Goal: Task Accomplishment & Management: Complete application form

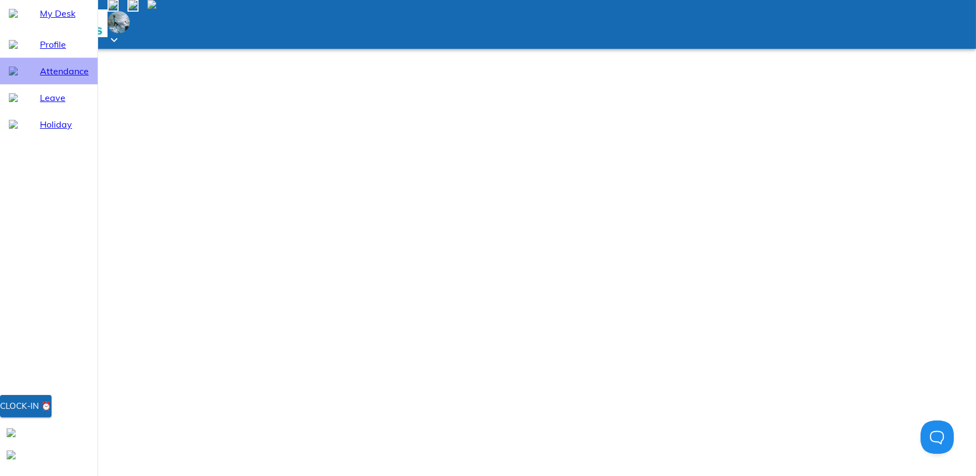
click at [57, 78] on span "Attendance" at bounding box center [64, 70] width 49 height 13
select select "9"
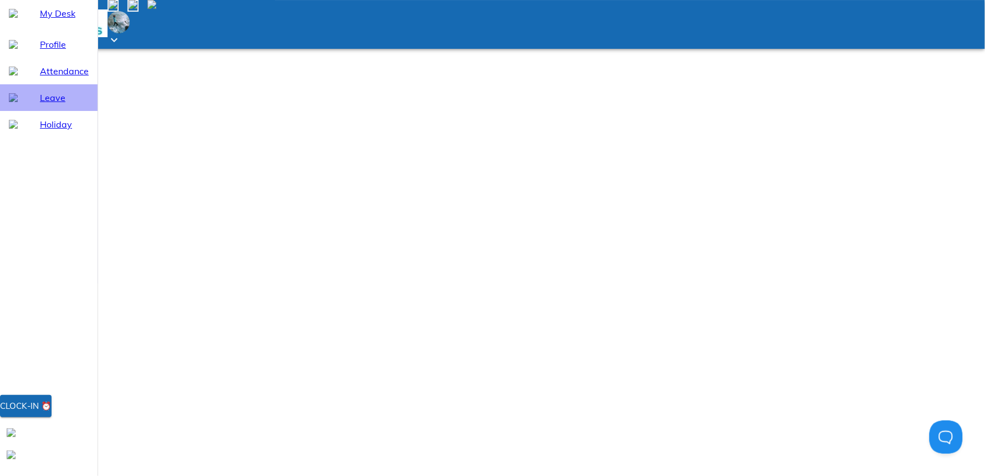
click at [53, 104] on span "Leave" at bounding box center [64, 97] width 49 height 13
select select "9"
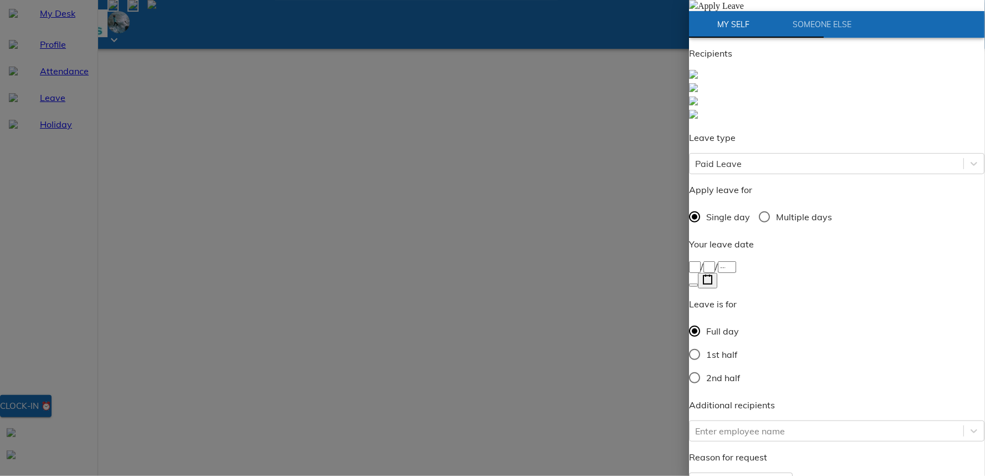
click at [774, 259] on div "/ /" at bounding box center [836, 265] width 295 height 13
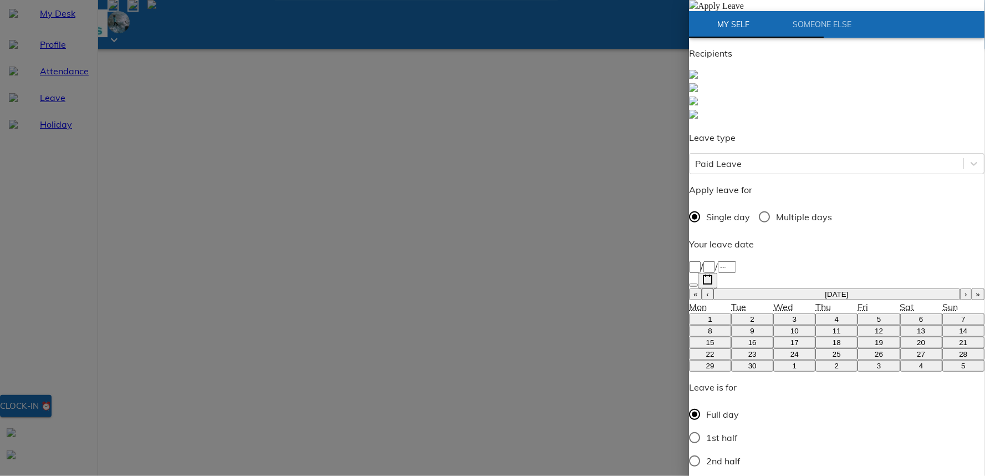
click at [877, 315] on abbr "5" at bounding box center [879, 319] width 4 height 8
type input "[DATE]"
type input "5"
type input "9"
type input "2025"
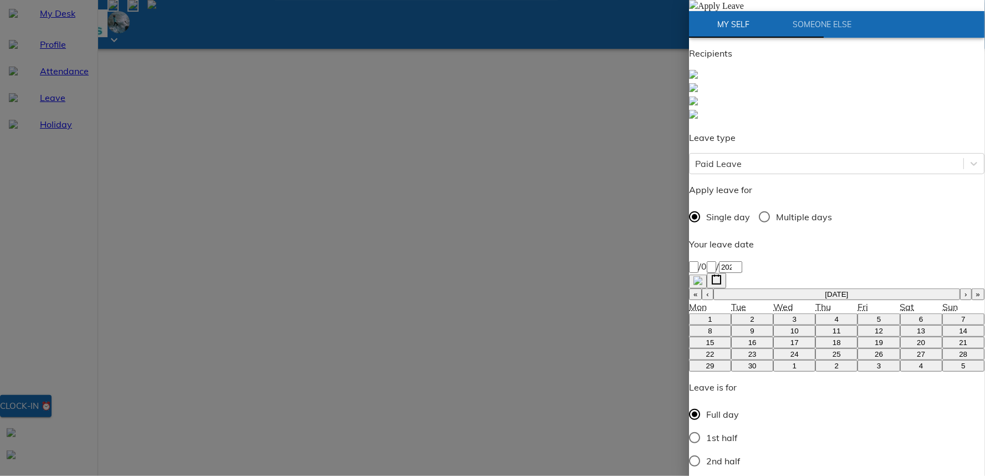
type input "Pre"
type textarea "P"
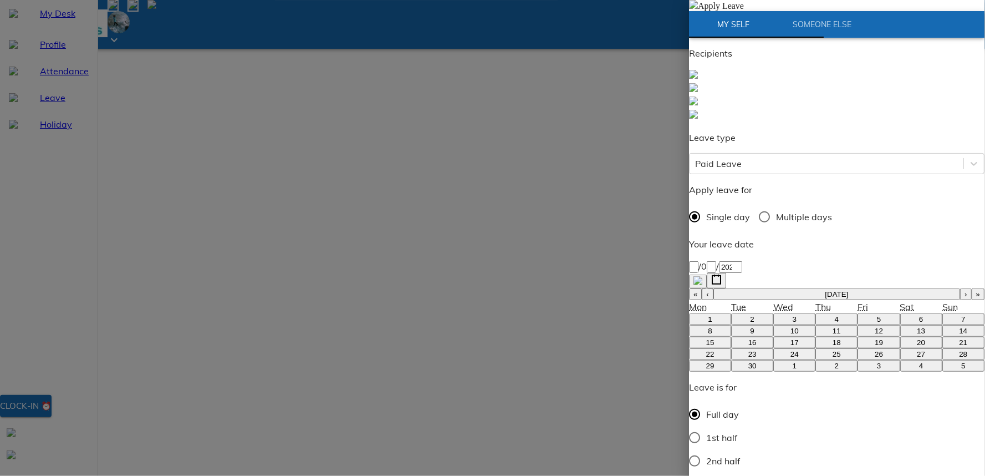
type textarea "x"
type textarea "Pe"
type textarea "x"
type textarea "Per"
type textarea "x"
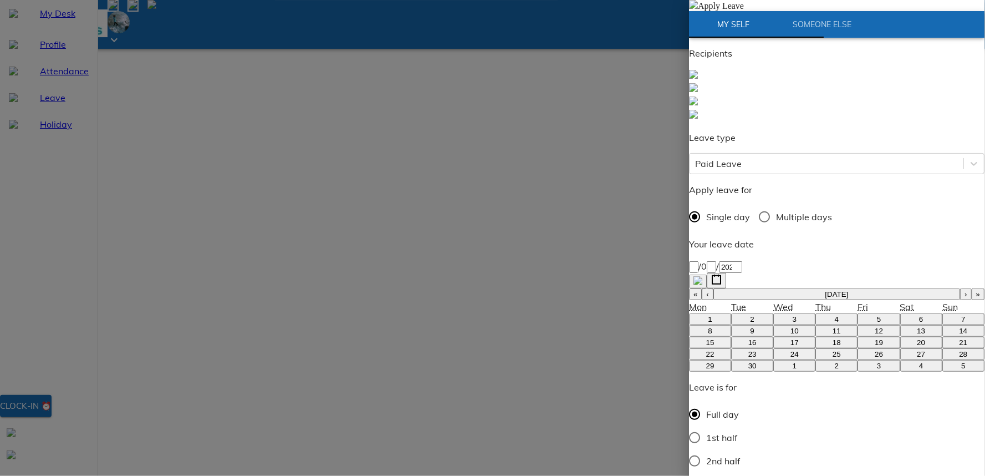
type textarea "Pers"
type textarea "x"
type textarea "Perso"
type textarea "x"
type textarea "Person"
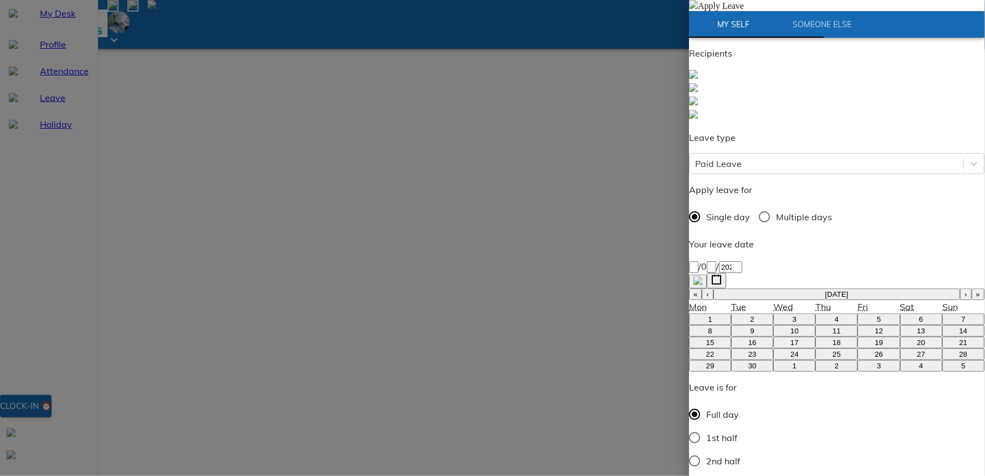
type textarea "x"
type textarea "Persona"
type textarea "x"
type textarea "Personal"
type textarea "x"
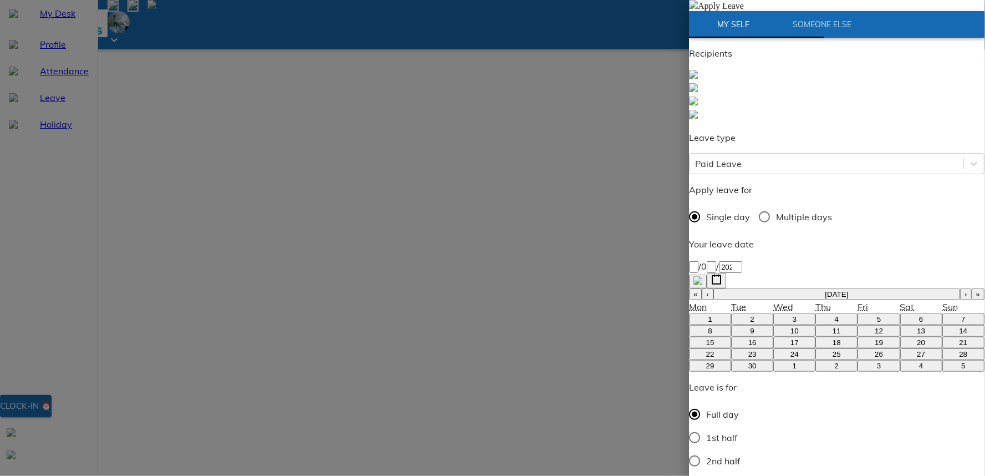
type textarea "Personale"
type textarea "x"
type textarea "Personal"
type textarea "x"
type textarea "Personal"
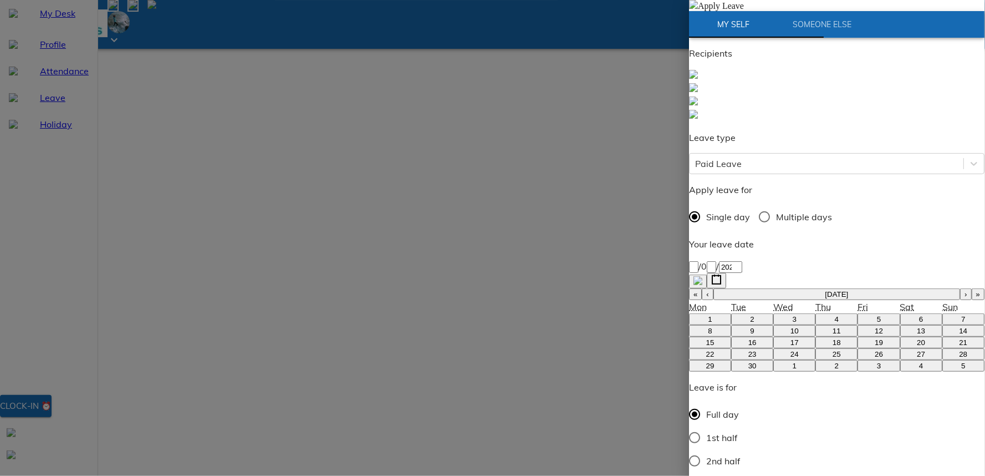
type textarea "x"
type textarea "Personal l"
type textarea "x"
type textarea "Personal le"
type textarea "x"
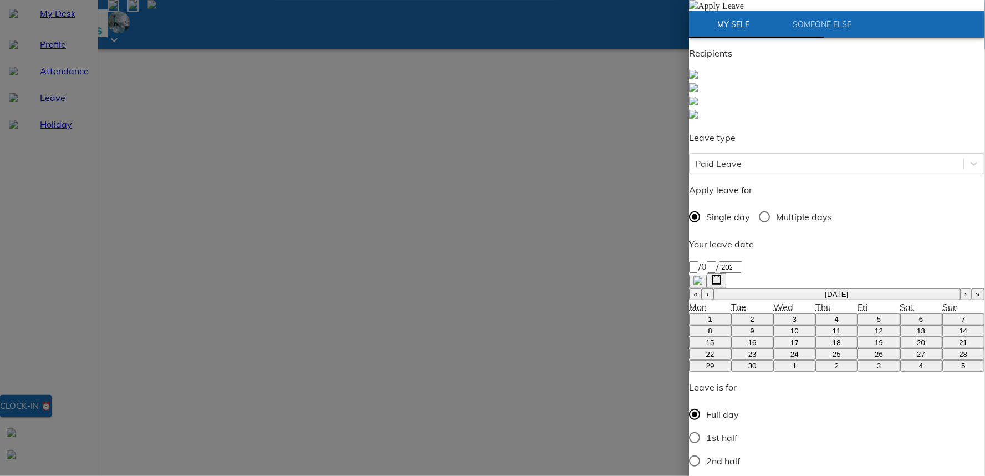
type textarea "Personal lea"
type textarea "x"
type textarea "Personal leav"
type textarea "x"
type textarea "Personal leave"
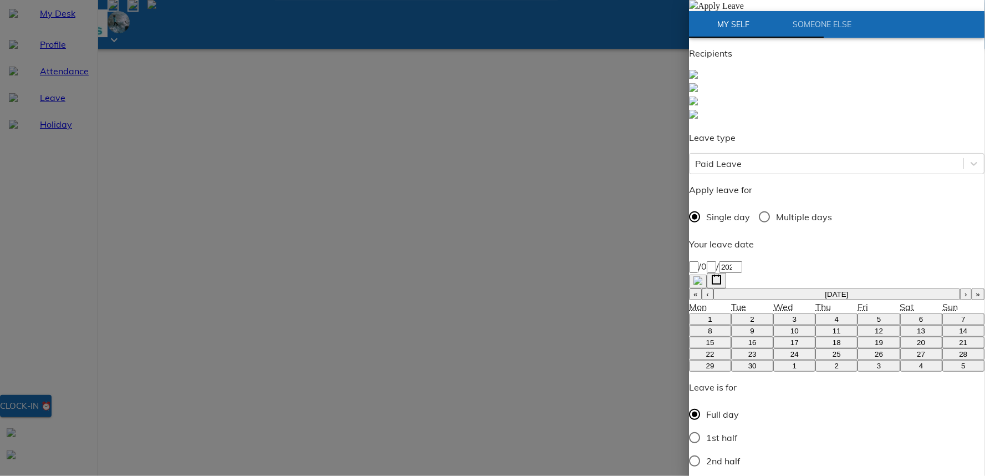
type textarea "x"
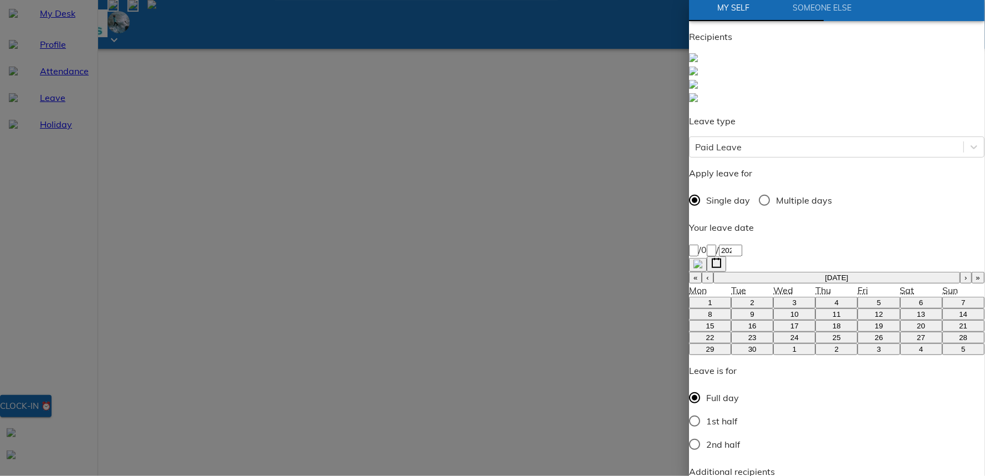
type textarea "Personal leave"
type textarea "x"
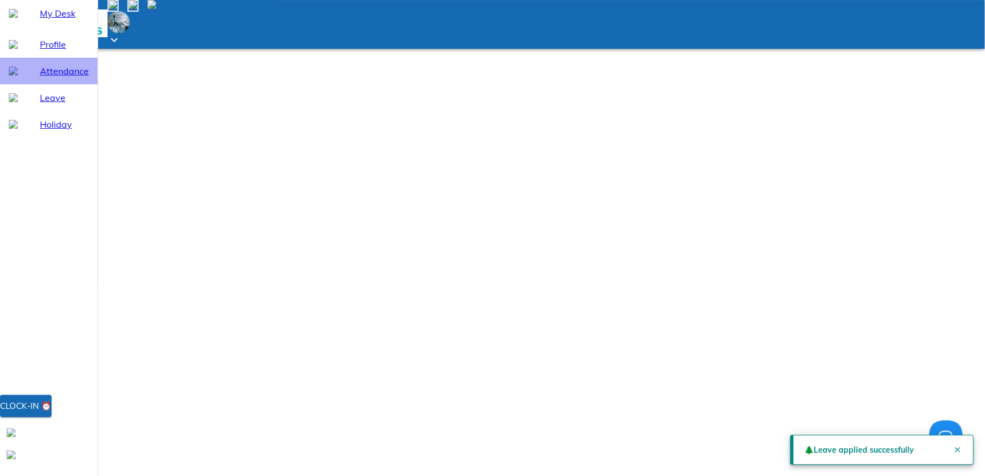
click at [64, 84] on div "Attendance" at bounding box center [49, 71] width 98 height 27
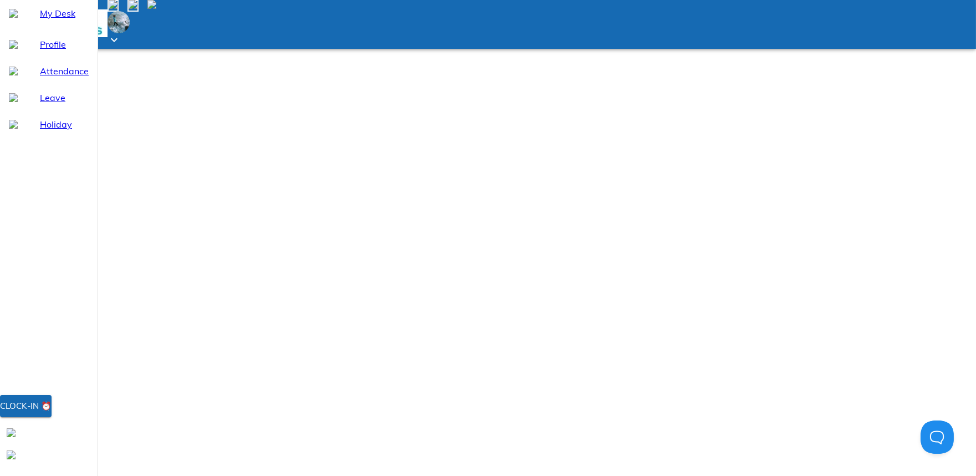
select select "9"
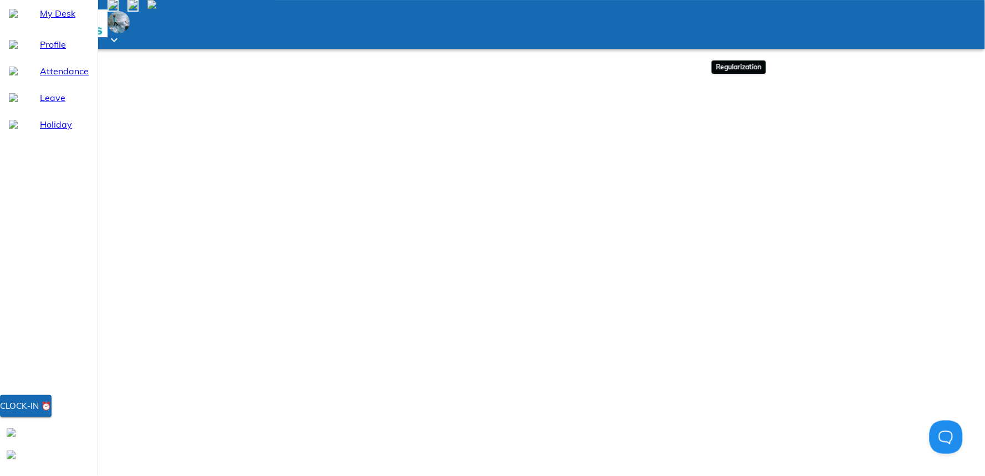
drag, startPoint x: 721, startPoint y: 194, endPoint x: 795, endPoint y: 156, distance: 83.0
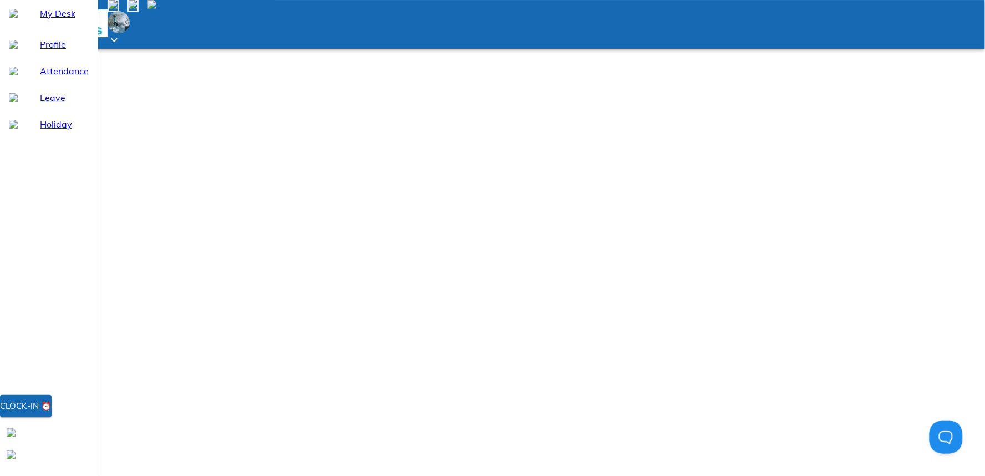
type input "[DATE]"
type input "1"
type input "9"
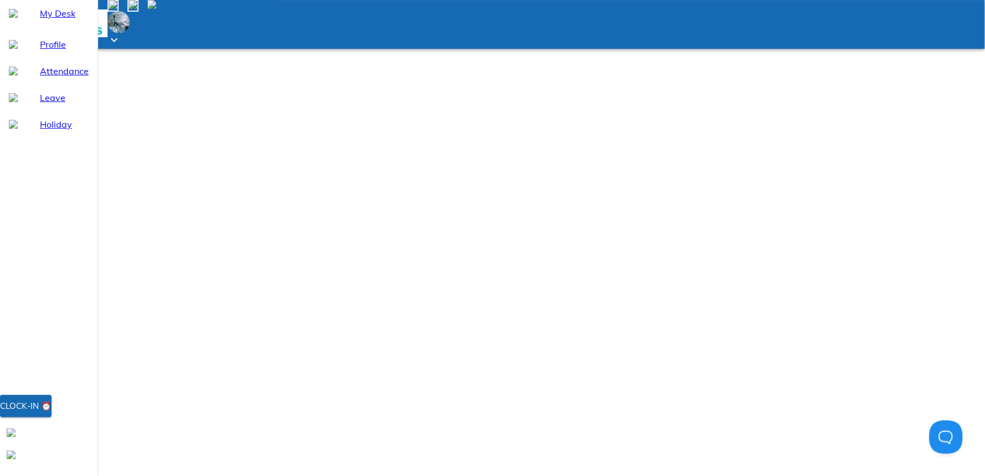
type input "2025"
type textarea "x"
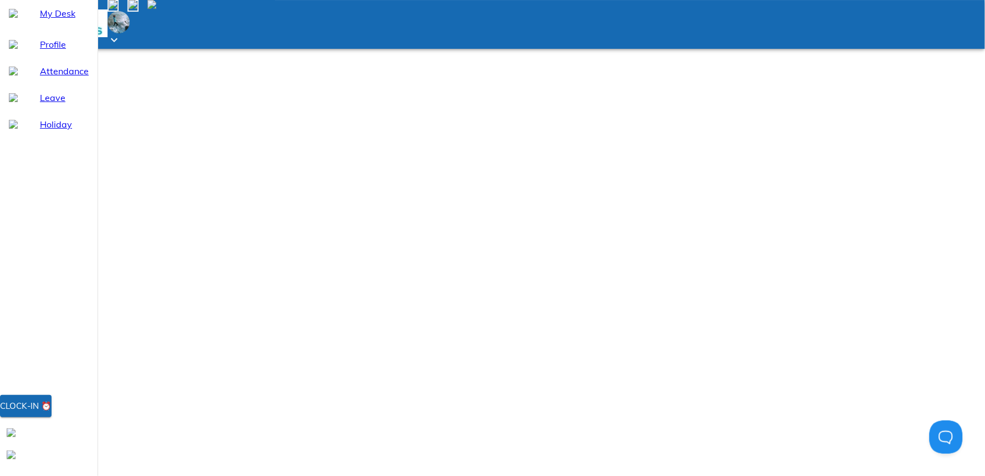
type textarea "N"
type textarea "x"
type textarea "Ne"
type textarea "x"
type textarea "Net"
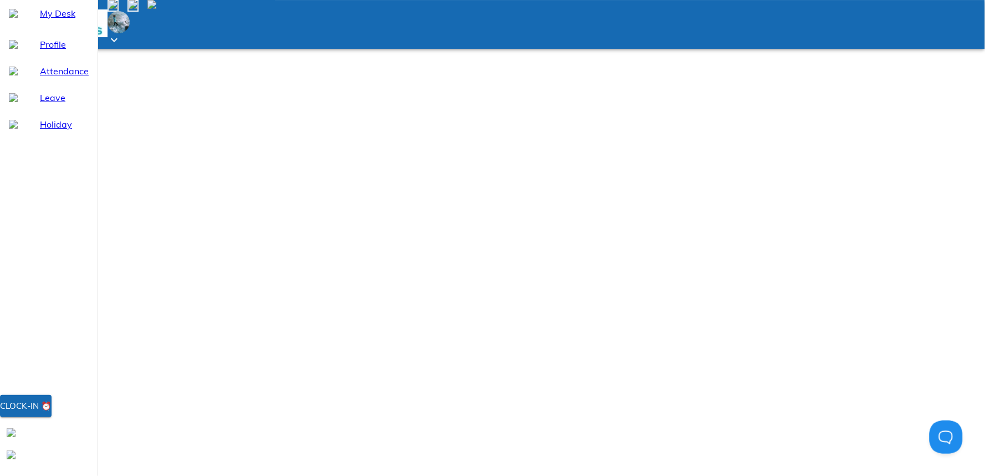
type textarea "x"
type textarea "Netw"
type textarea "x"
type textarea "Netwo"
type textarea "x"
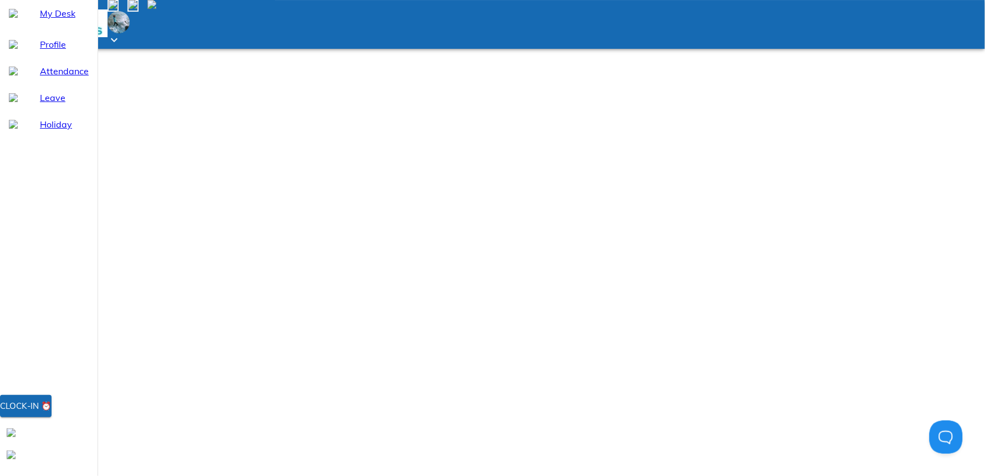
type textarea "Networ"
type textarea "x"
type textarea "Network"
type textarea "x"
type textarea "Network"
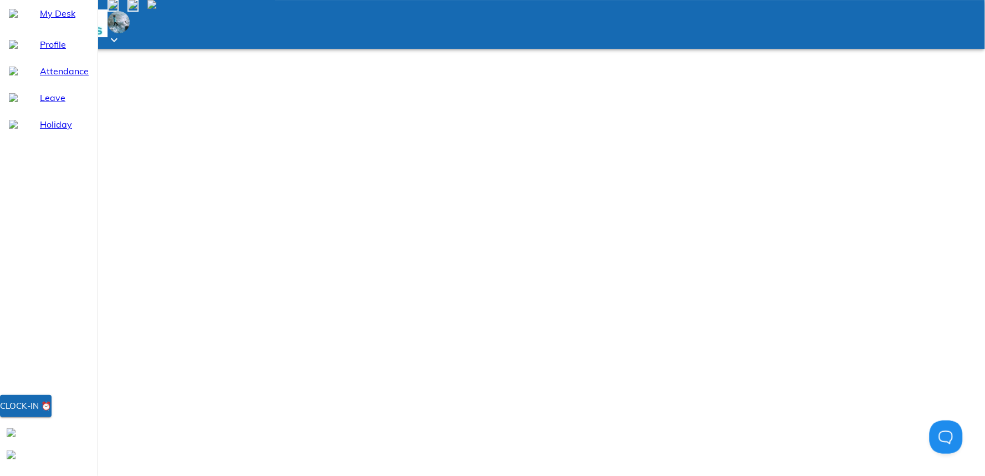
type textarea "x"
type textarea "Network i"
type textarea "x"
type textarea "Network is"
type textarea "x"
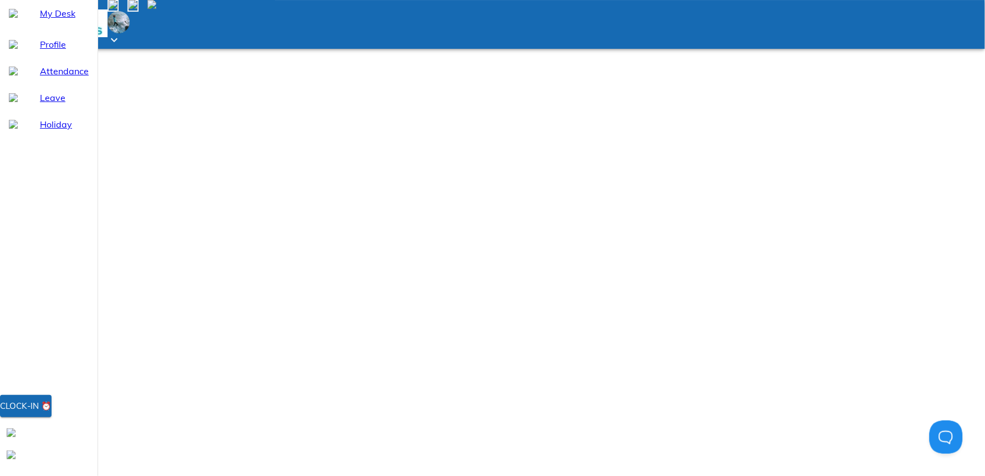
type textarea "Network iss"
type textarea "x"
type textarea "Network issu"
type textarea "x"
type textarea "Network issue"
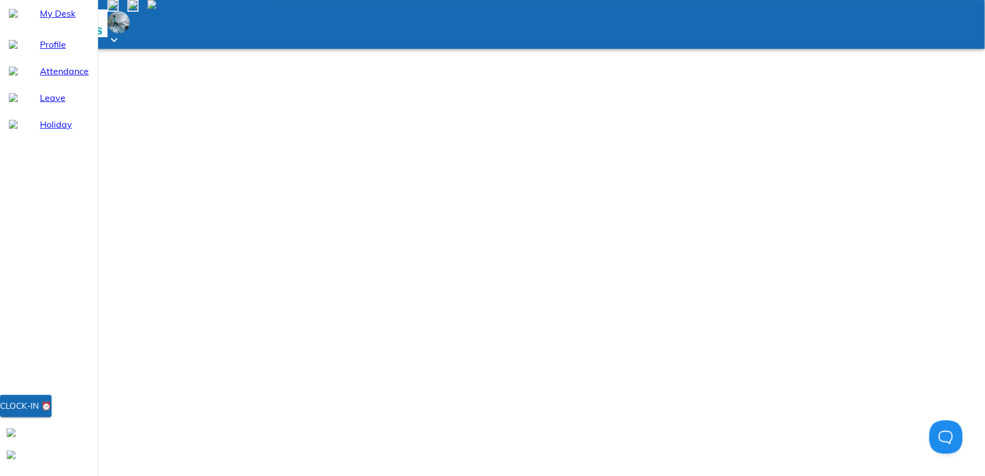
type textarea "x"
type textarea "Network issue"
type textarea "x"
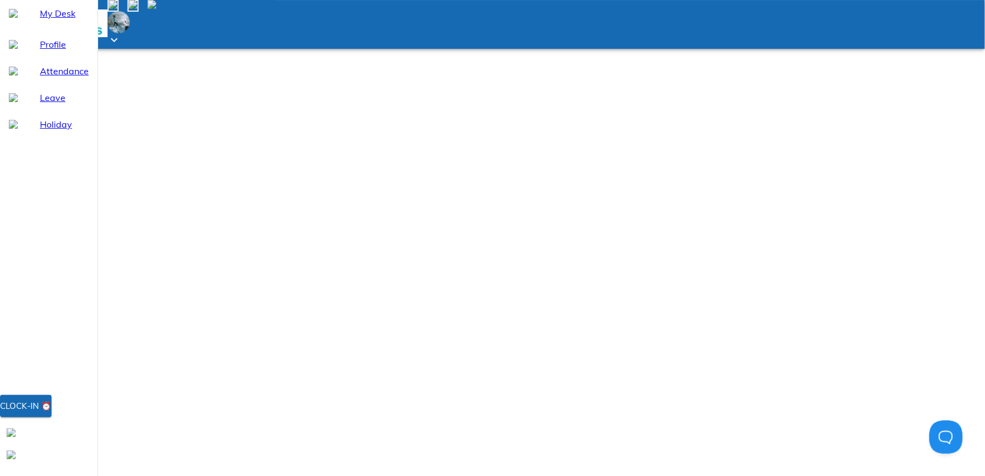
scroll to position [0, 0]
type input "[DATE]"
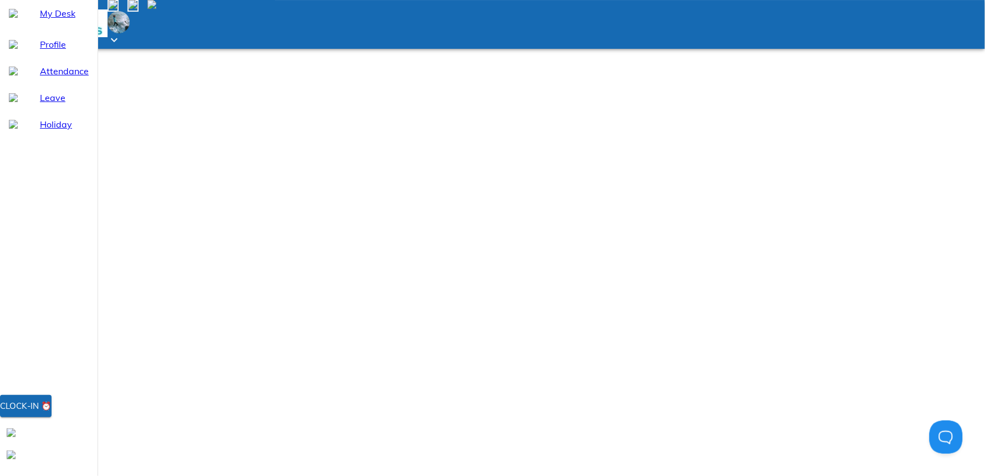
type input "2"
type input "9"
type input "2025"
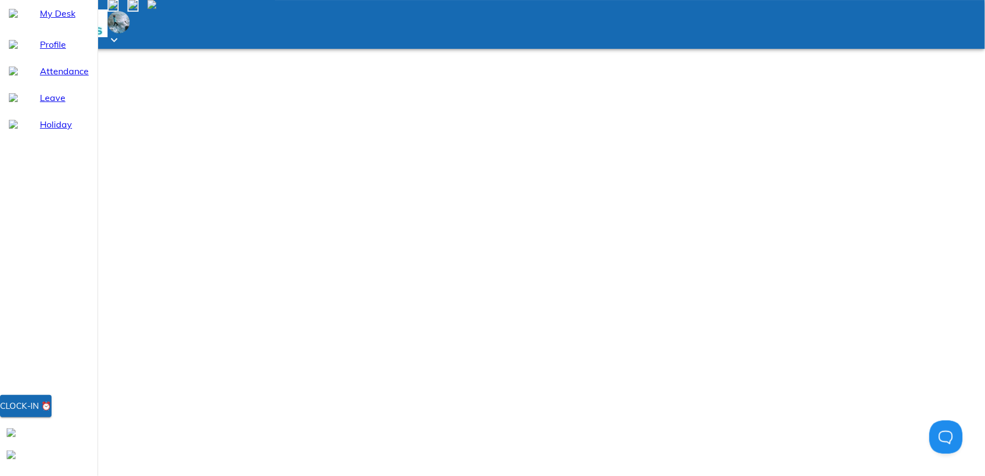
type textarea "x"
type textarea "N"
type textarea "x"
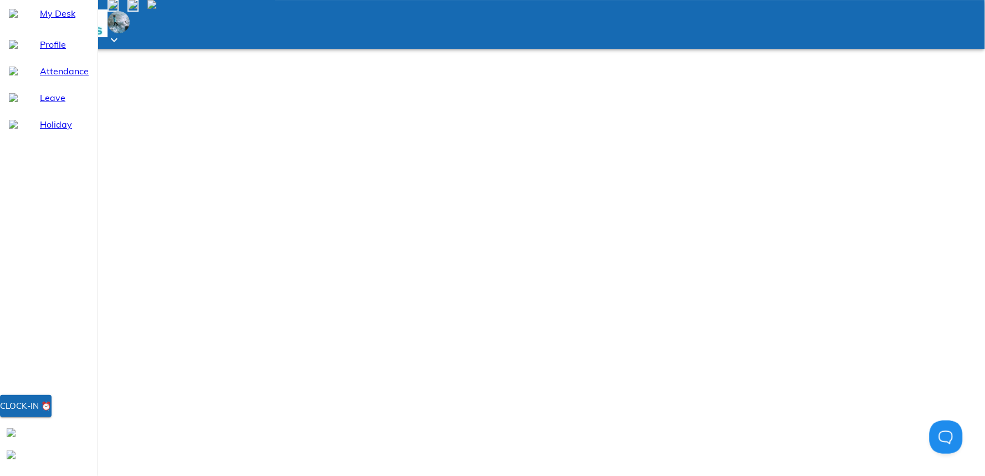
type textarea "Ne"
type textarea "x"
type textarea "Net"
type textarea "x"
type textarea "Netw"
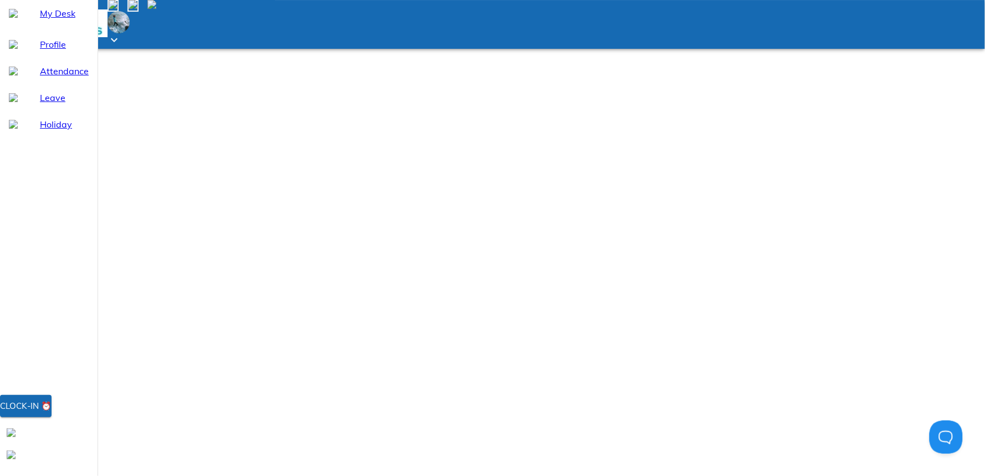
type textarea "x"
type textarea "Netwo"
type textarea "x"
type textarea "Networ"
type textarea "x"
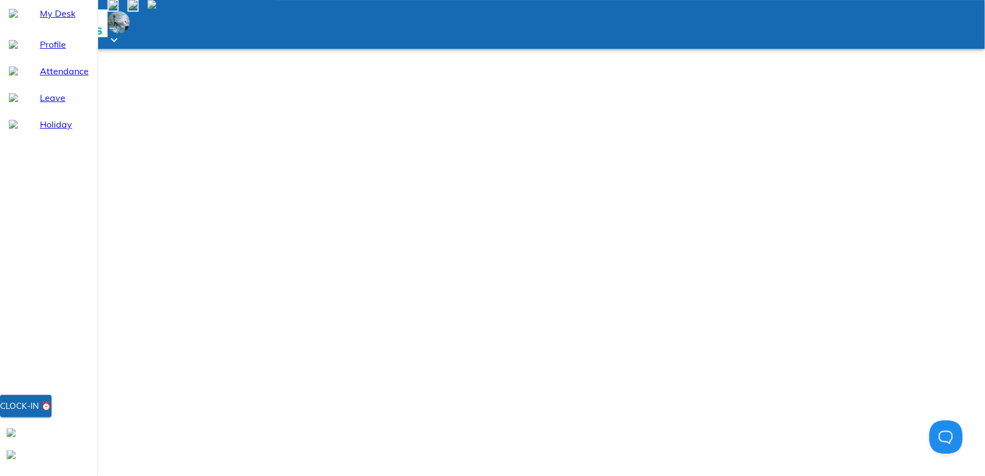
type textarea "Network"
type textarea "x"
type textarea "Network"
type textarea "x"
type textarea "Network i"
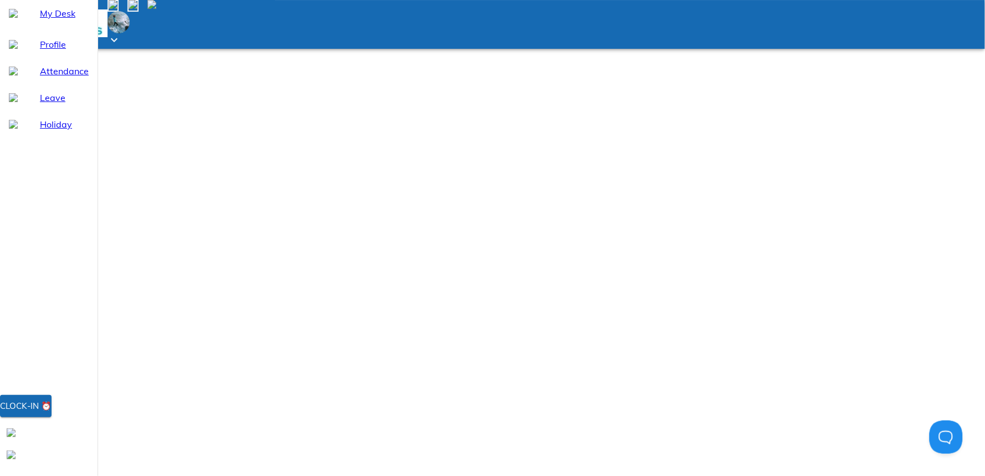
type textarea "x"
type textarea "Network is"
type textarea "x"
type textarea "Network iss"
type textarea "x"
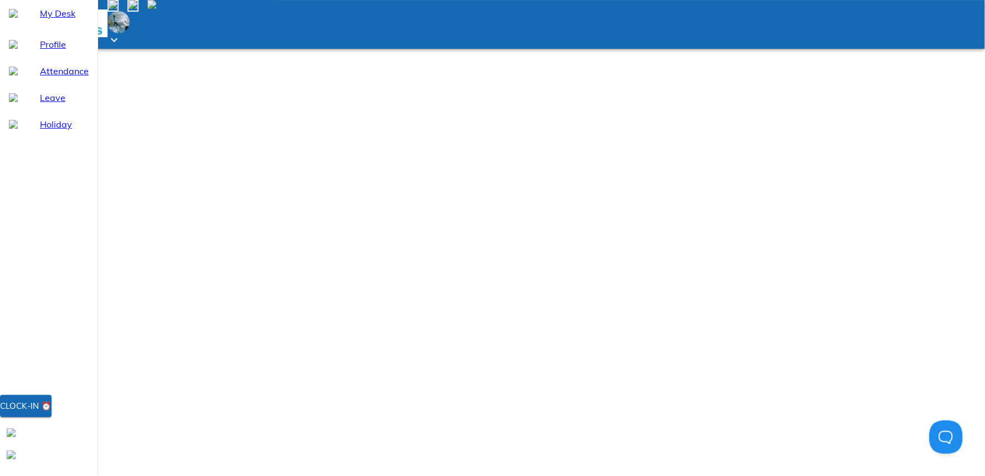
type textarea "Network issu"
type textarea "x"
type textarea "Network issue"
type textarea "x"
type textarea "Network issue"
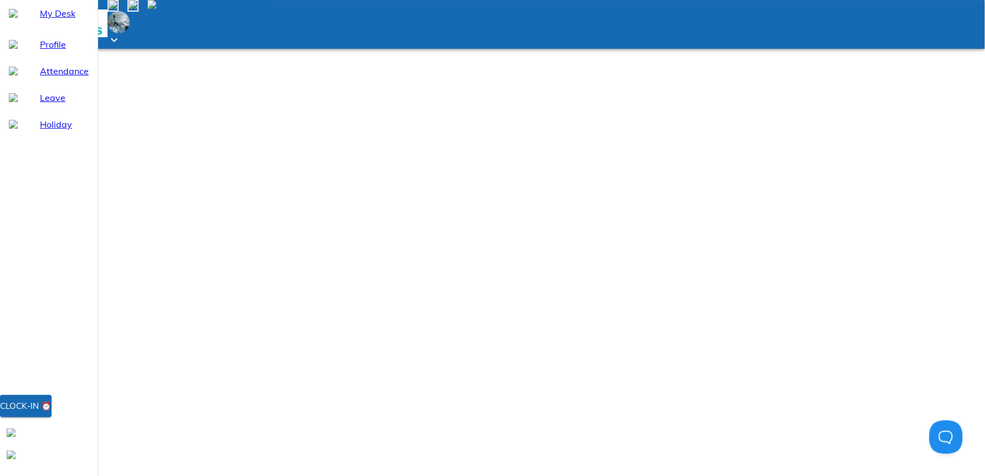
type textarea "x"
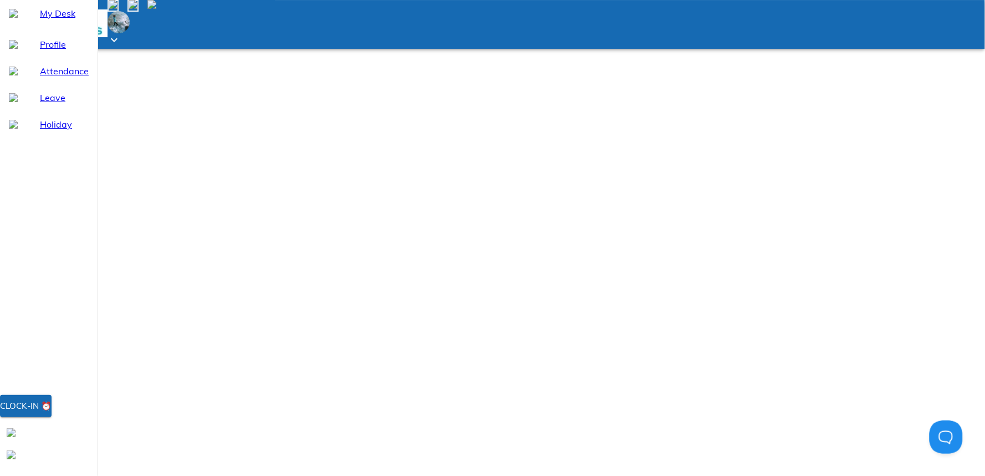
type input "[DATE]"
type input "3"
type input "9"
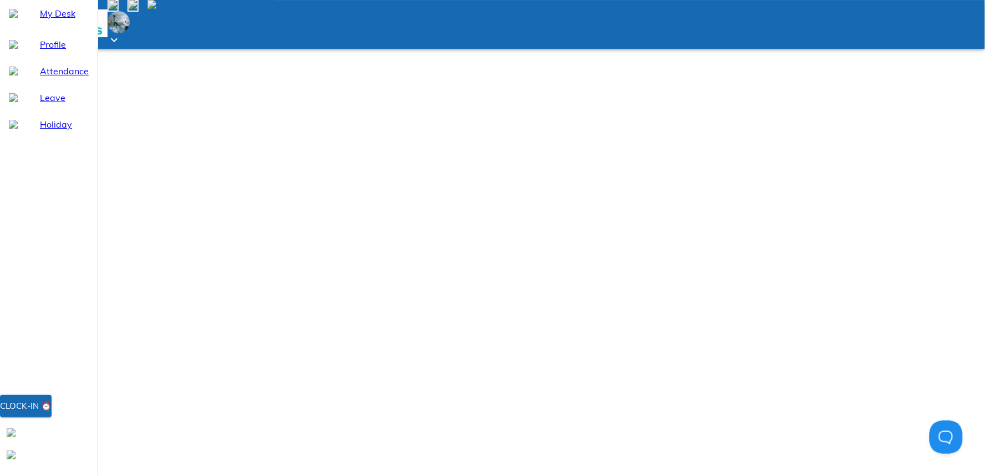
type input "2025"
type textarea "x"
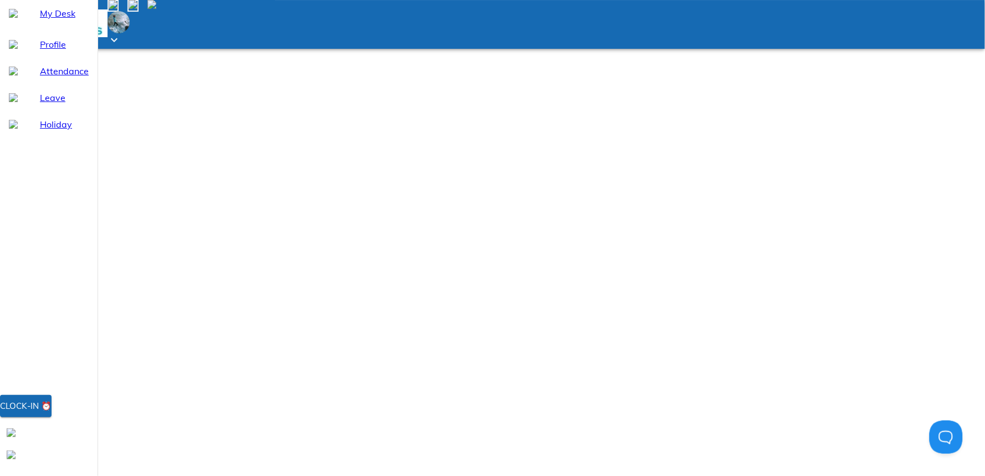
type textarea "N"
type textarea "x"
type textarea "Ne"
type textarea "x"
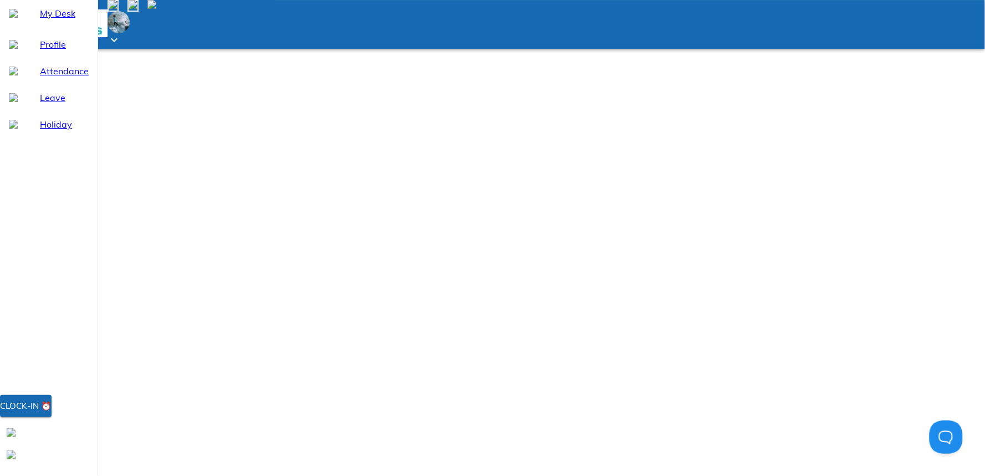
type textarea "Net"
type textarea "x"
type textarea "Netw"
type textarea "x"
type textarea "Netwo"
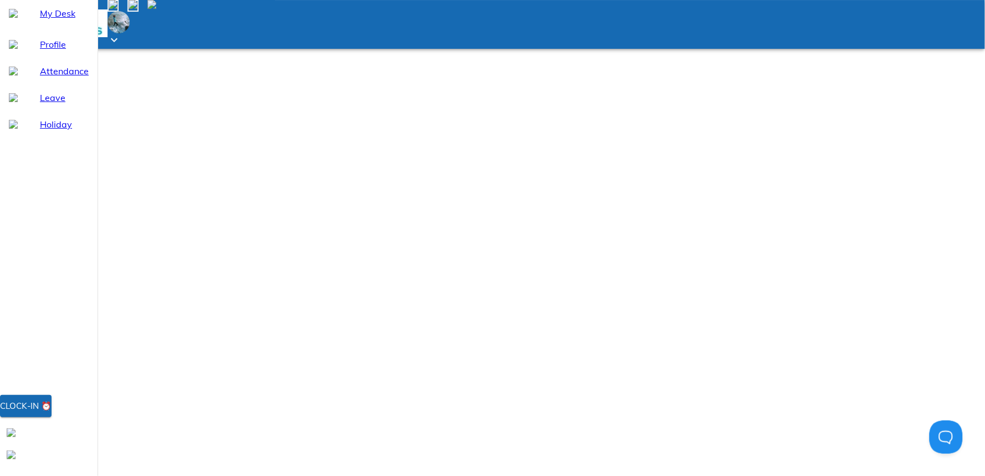
type textarea "x"
type textarea "Networ"
type textarea "x"
type textarea "Network"
type textarea "x"
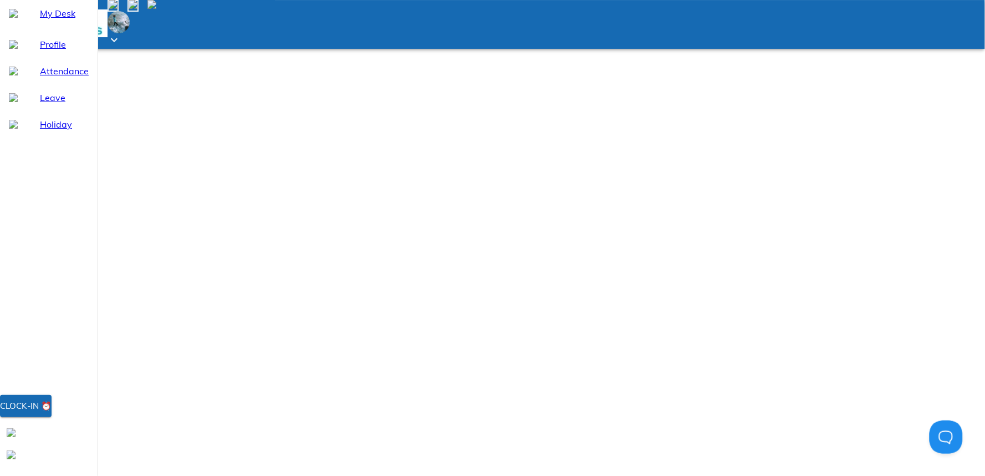
type textarea "Network"
type textarea "x"
type textarea "Network i"
type textarea "x"
type textarea "Network is"
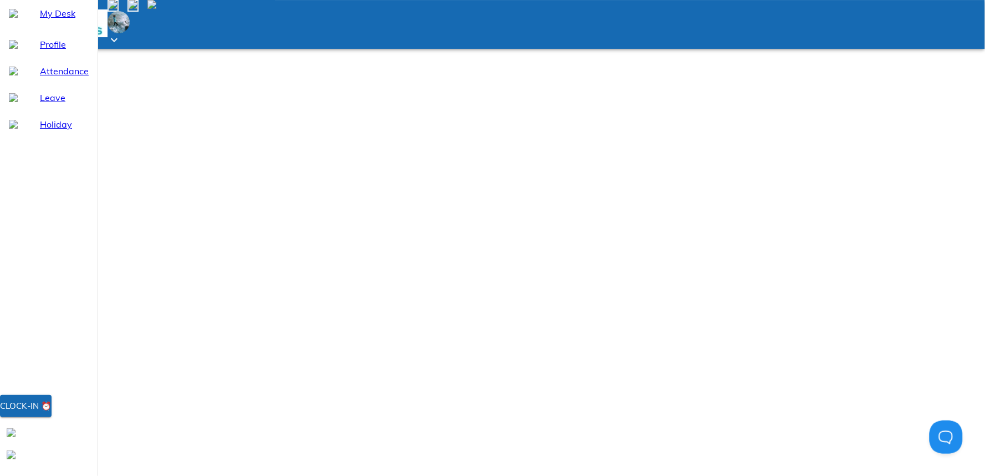
type textarea "x"
type textarea "Network iss"
type textarea "x"
type textarea "Network issu"
type textarea "x"
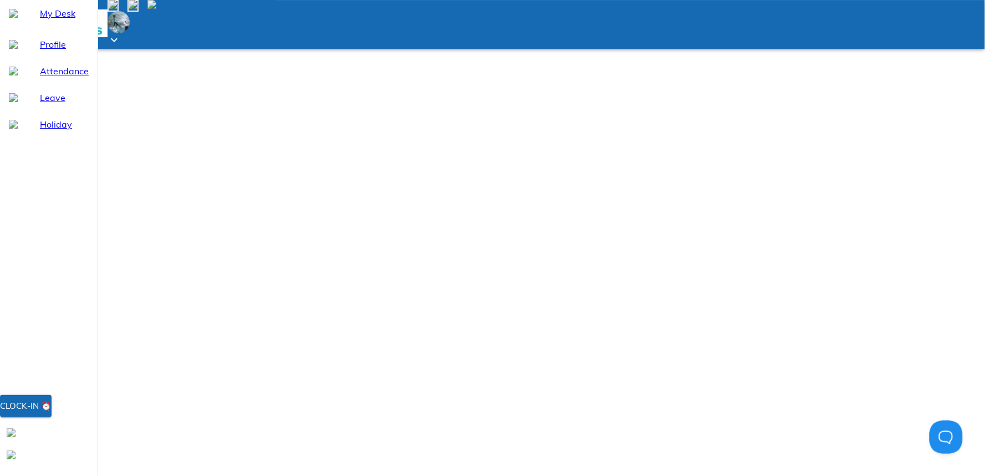
type textarea "Network issue"
type textarea "x"
type textarea "Network issue"
type textarea "x"
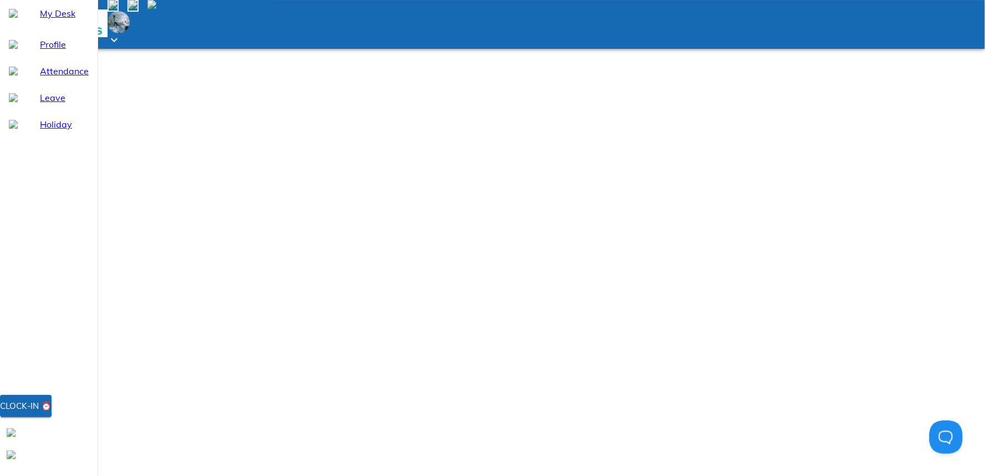
scroll to position [0, 0]
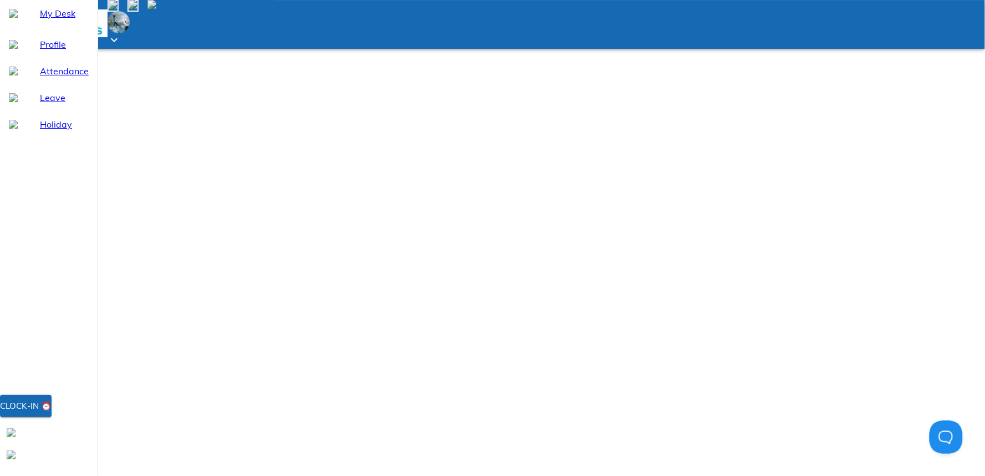
type input "[DATE]"
type input "4"
type input "9"
type input "2025"
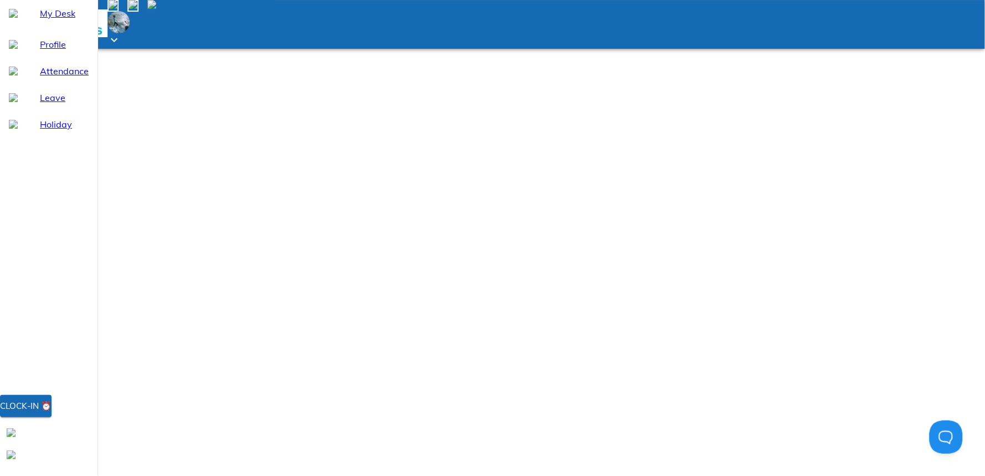
type textarea "x"
type textarea "N"
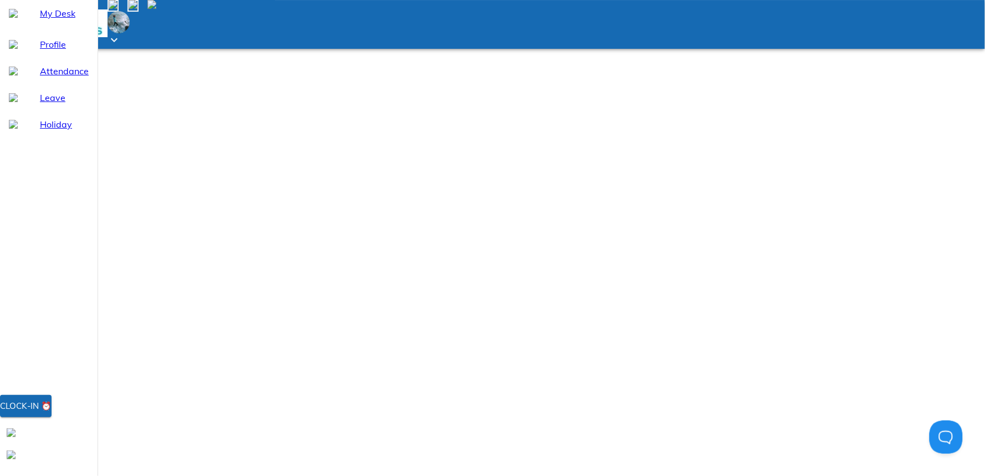
type textarea "x"
type textarea "Ne"
type textarea "x"
type textarea "Net"
type textarea "x"
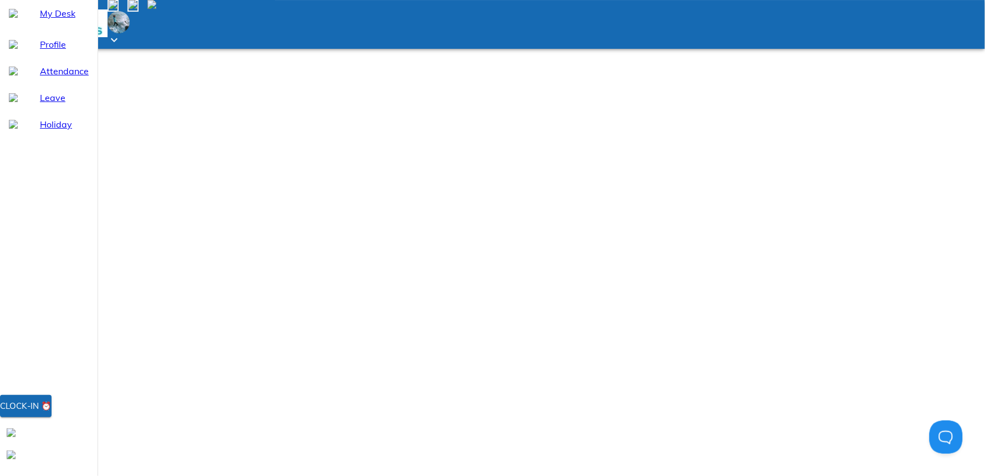
type textarea "Netw"
type textarea "x"
type textarea "Netwo"
type textarea "x"
type textarea "Networ"
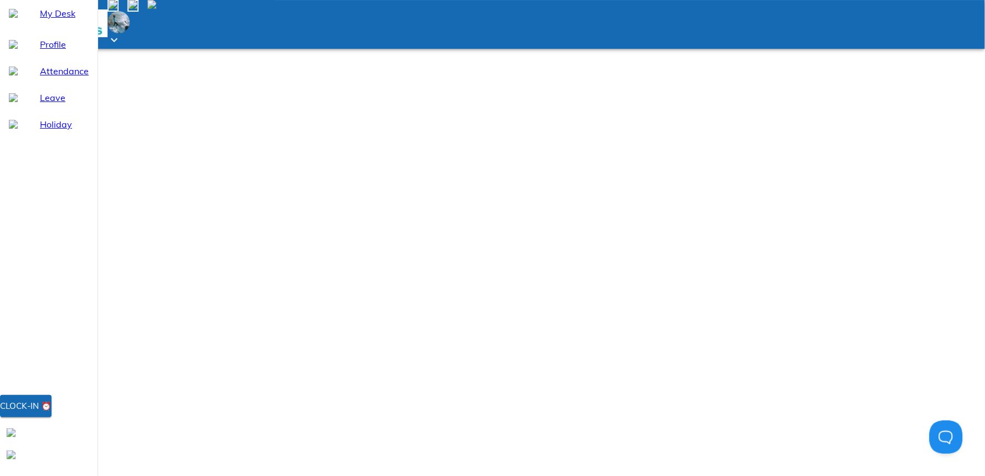
type textarea "x"
type textarea "Network"
type textarea "x"
type textarea "Network"
type textarea "x"
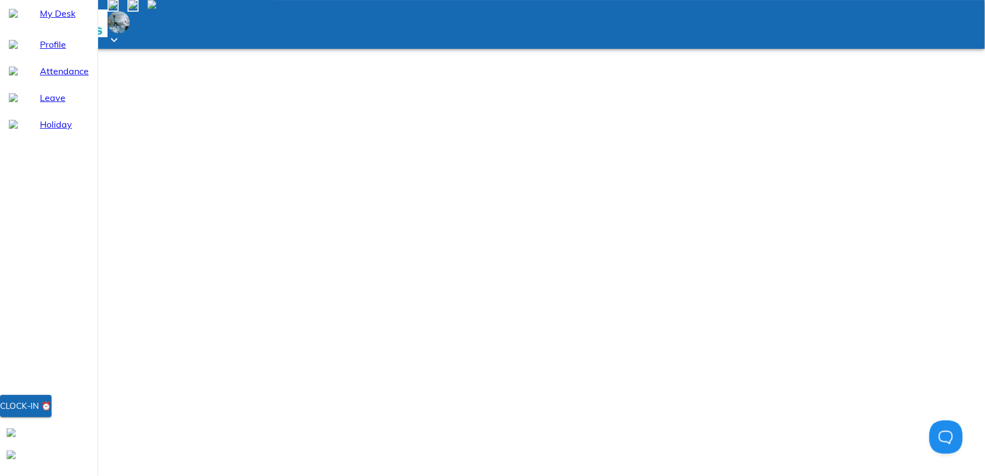
type textarea "Network i"
type textarea "x"
type textarea "Network is"
type textarea "x"
type textarea "Network iss"
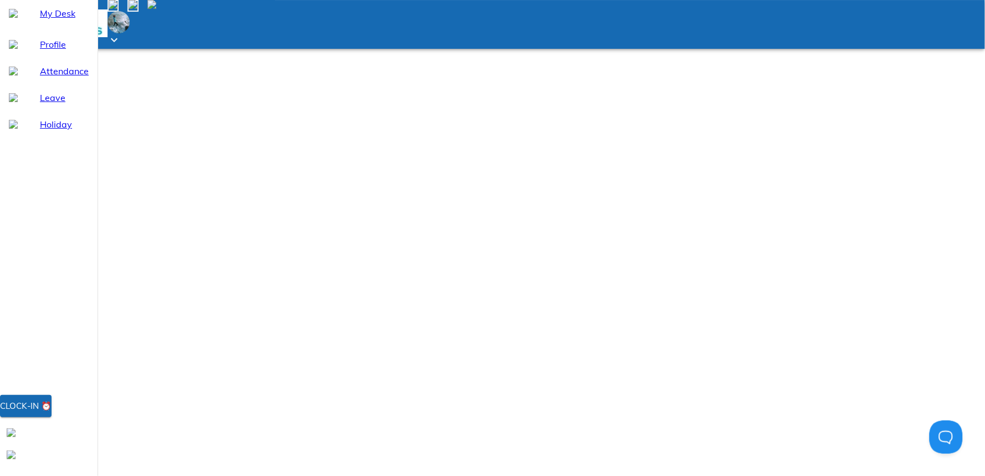
type textarea "x"
type textarea "Network issu"
type textarea "x"
type textarea "Network issue"
type textarea "x"
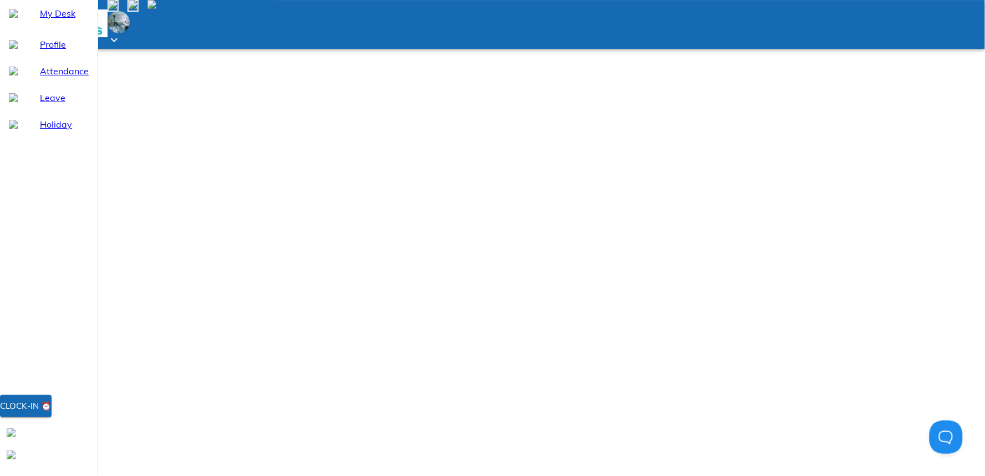
type textarea "Network issue"
type textarea "x"
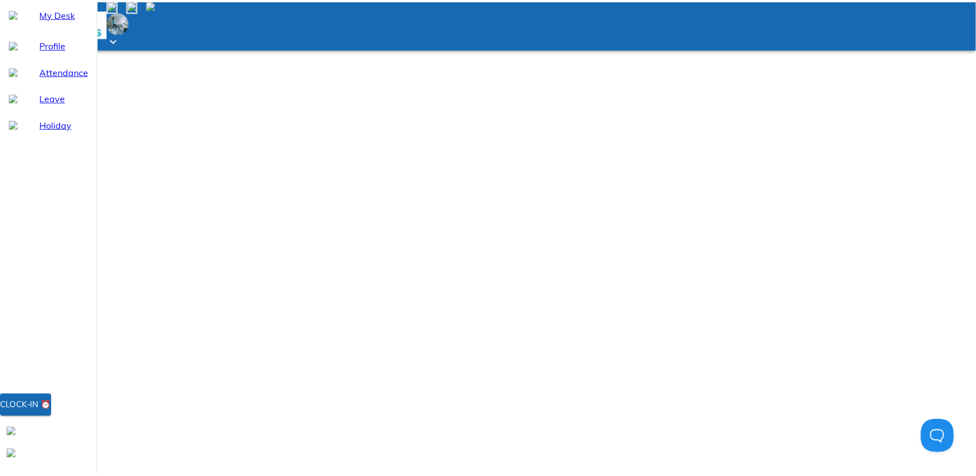
scroll to position [0, 0]
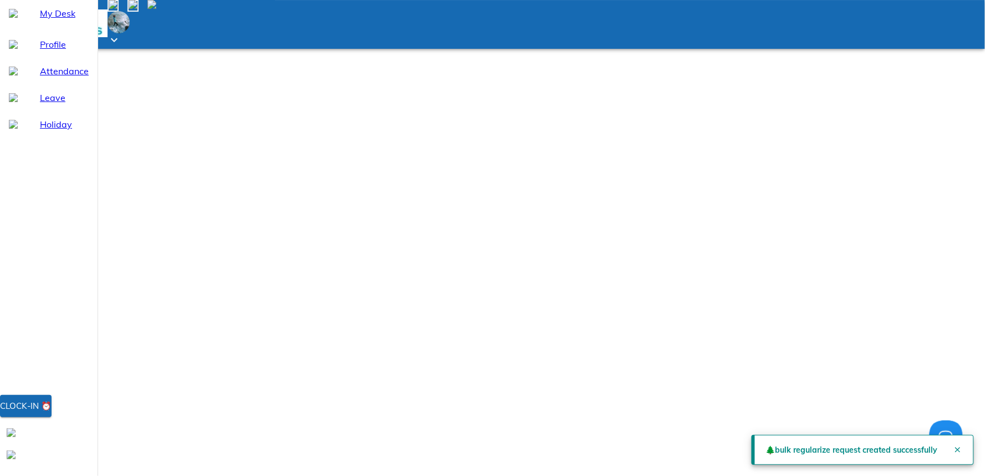
click at [60, 20] on span "My Desk" at bounding box center [64, 13] width 49 height 13
